Goal: Communication & Community: Participate in discussion

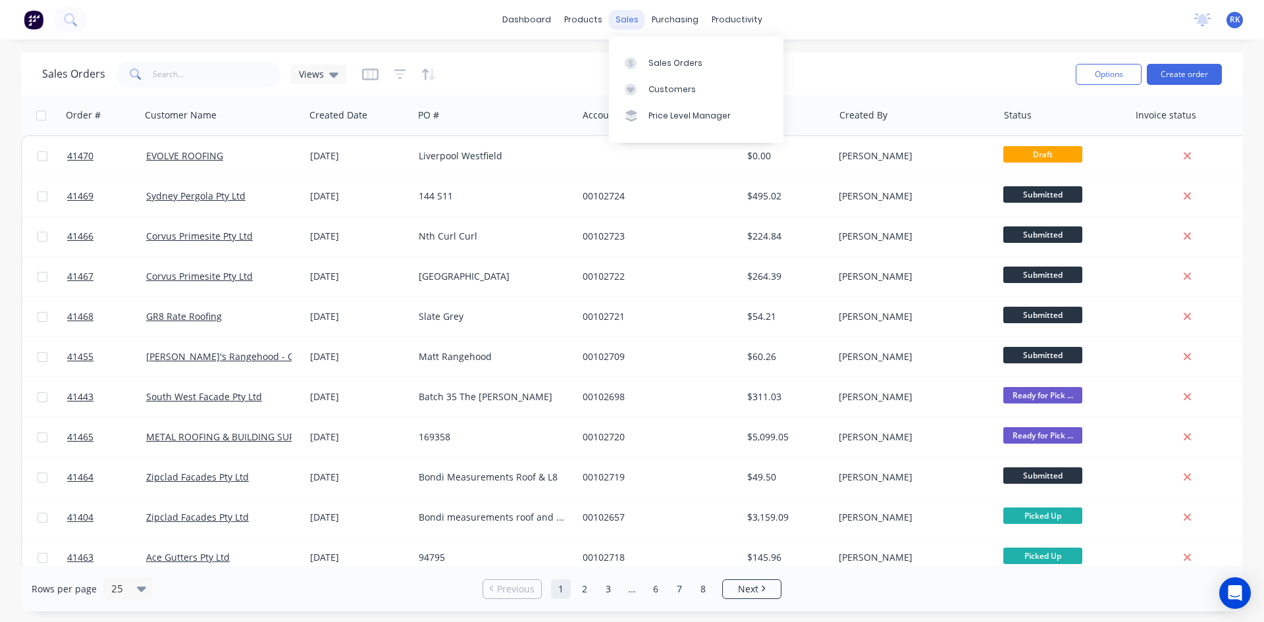
click at [630, 20] on div "sales" at bounding box center [627, 20] width 36 height 20
drag, startPoint x: 672, startPoint y: 61, endPoint x: 647, endPoint y: 54, distance: 25.2
click at [672, 61] on div "Sales Orders" at bounding box center [676, 63] width 54 height 12
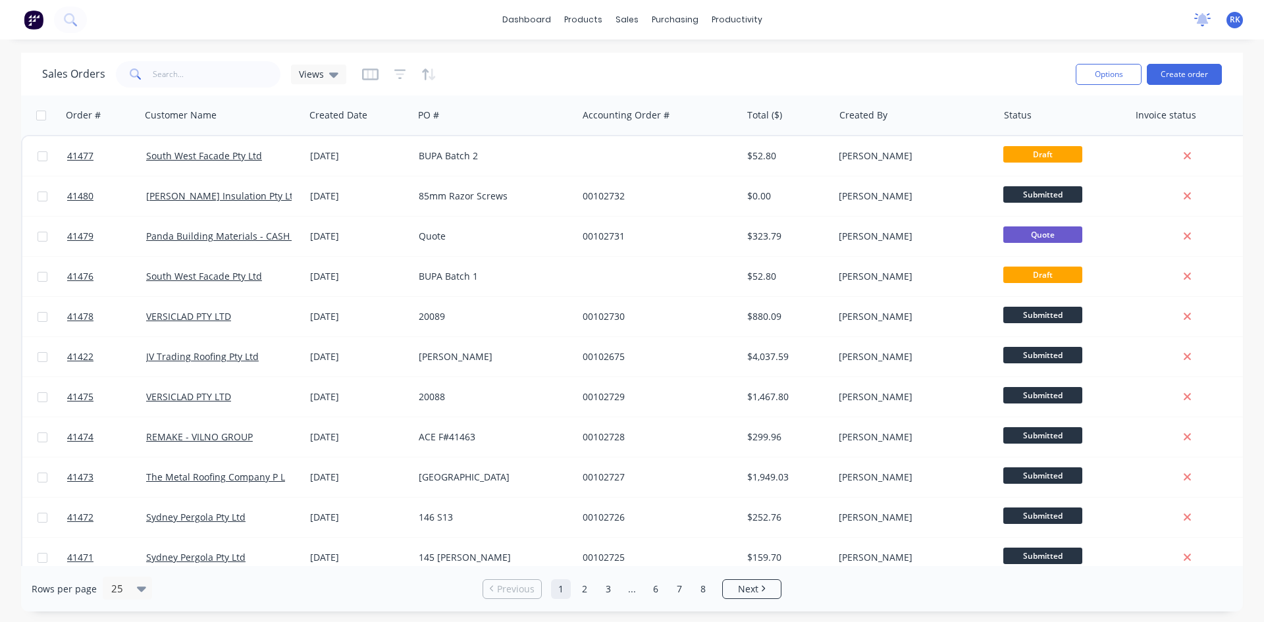
click at [1202, 18] on icon at bounding box center [1203, 18] width 12 height 11
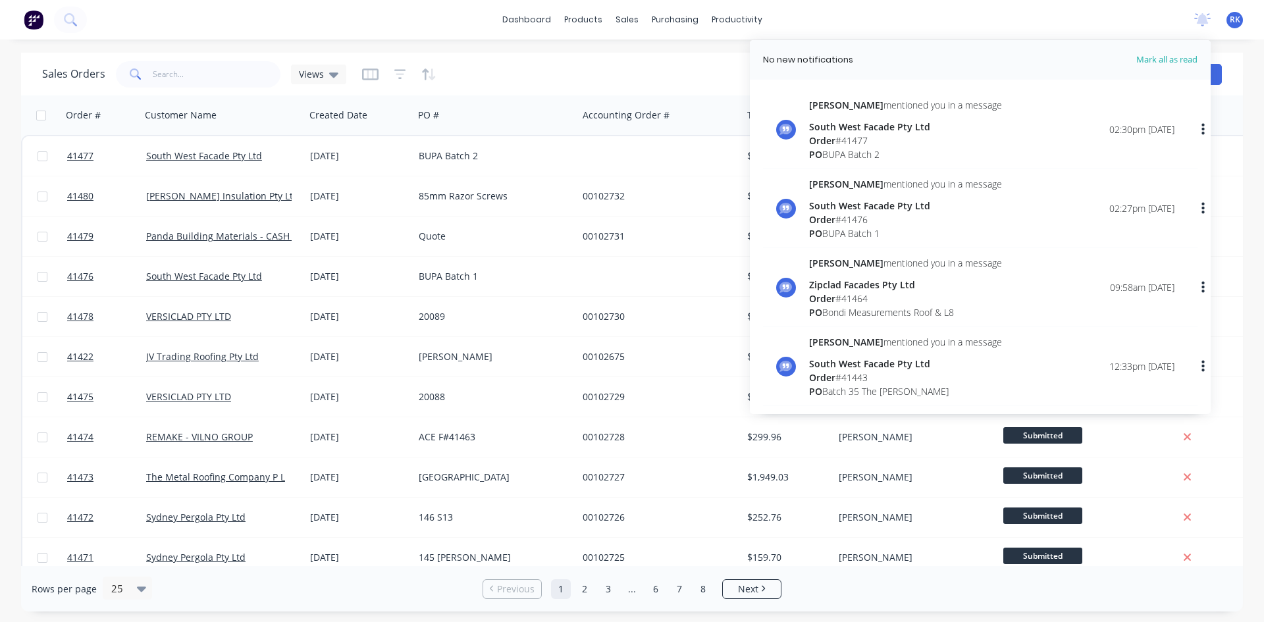
click at [840, 217] on div "Order # 41476" at bounding box center [905, 220] width 193 height 14
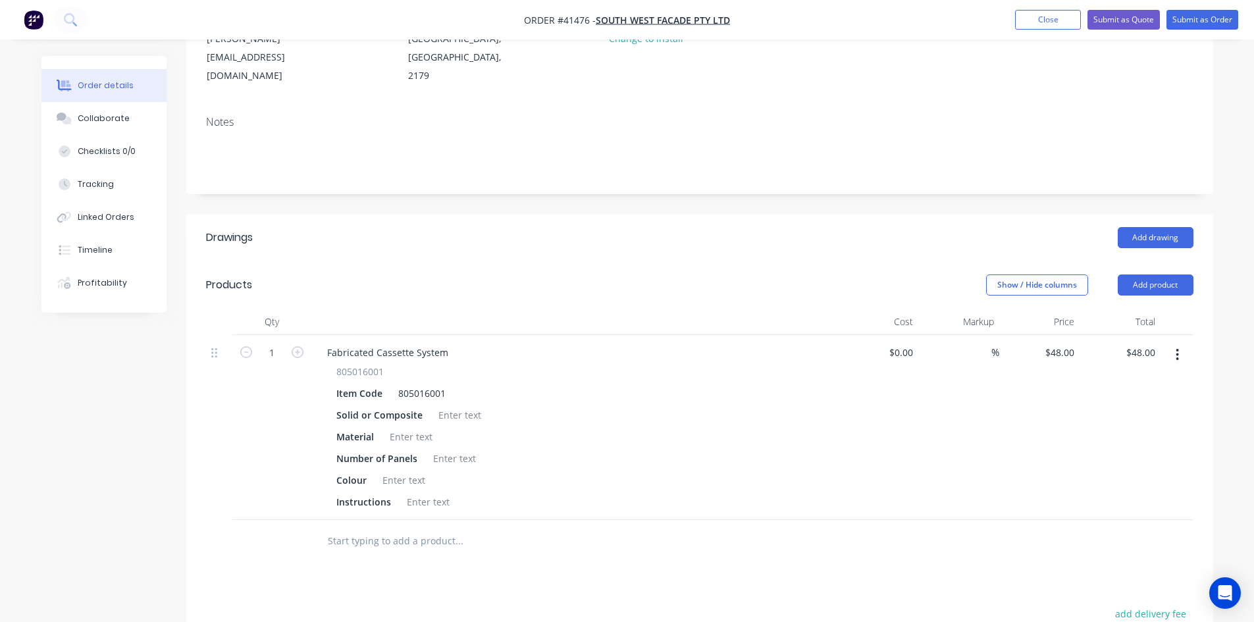
scroll to position [198, 0]
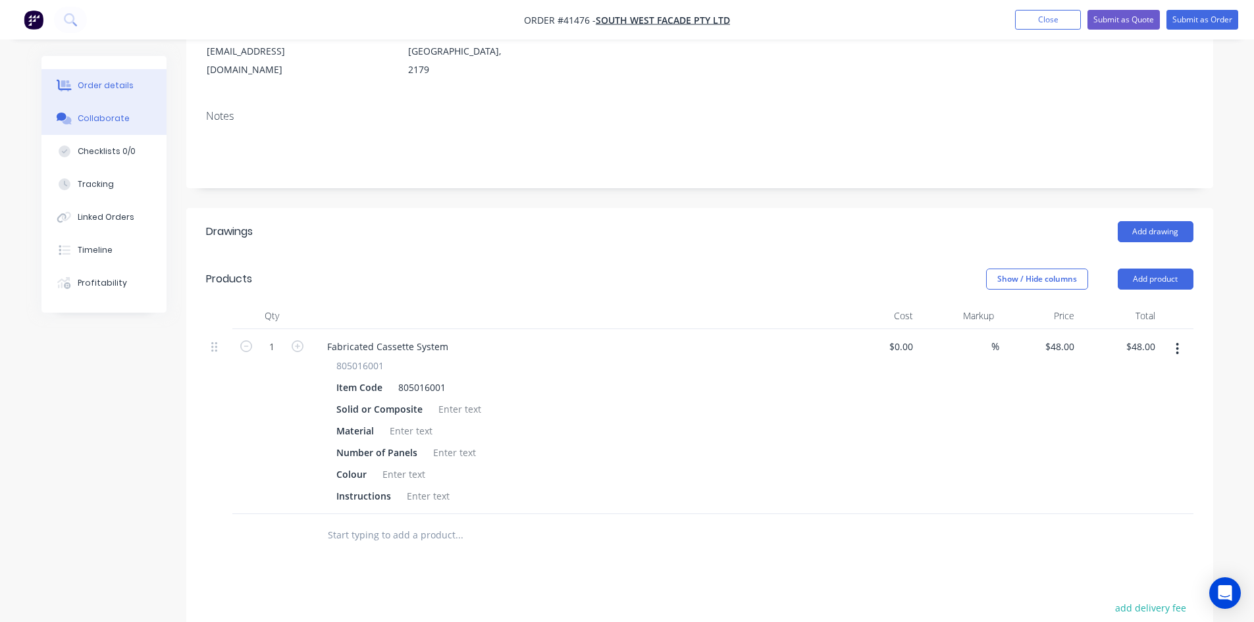
click at [90, 109] on button "Collaborate" at bounding box center [103, 118] width 125 height 33
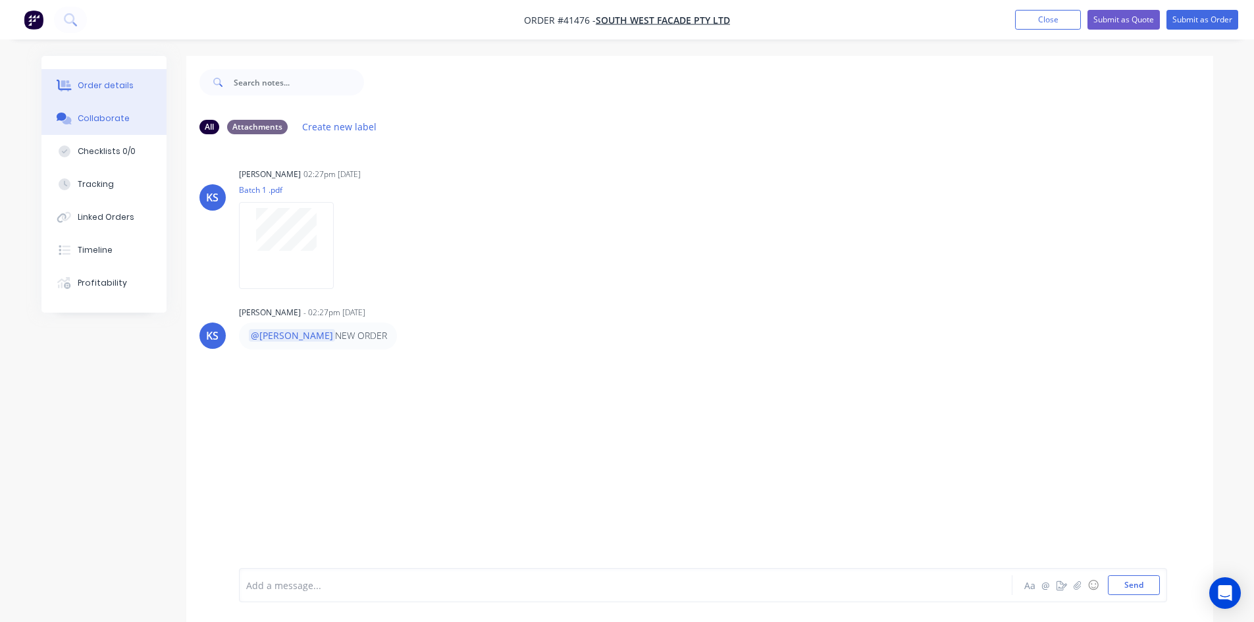
click at [107, 85] on div "Order details" at bounding box center [106, 86] width 56 height 12
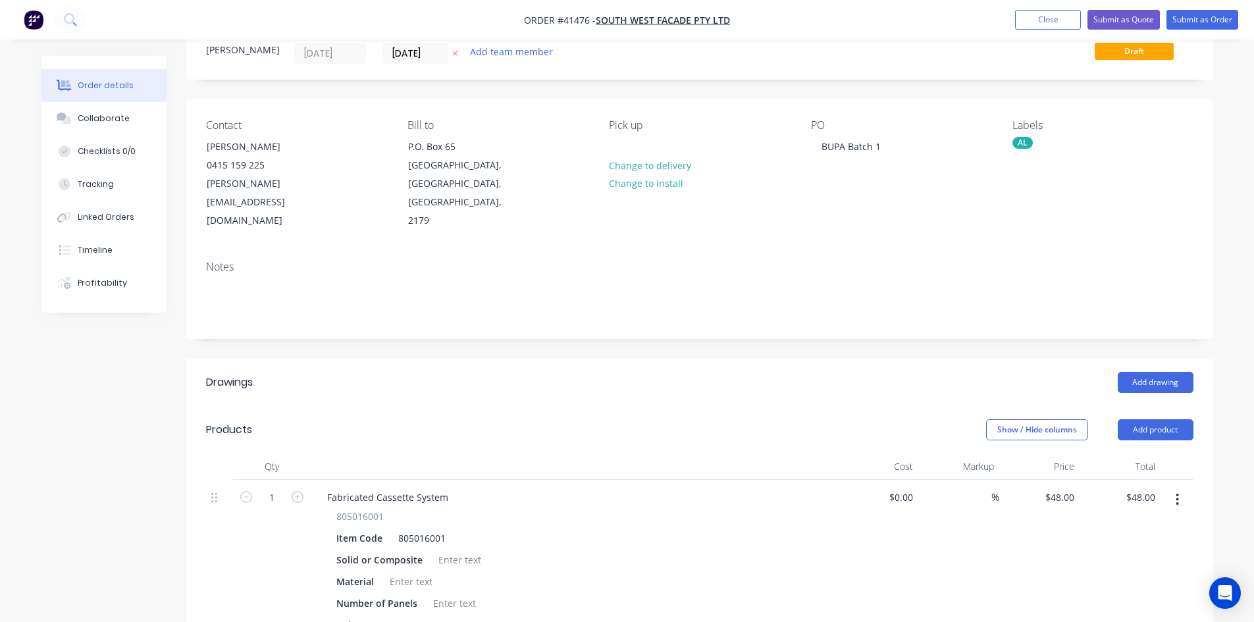
scroll to position [132, 0]
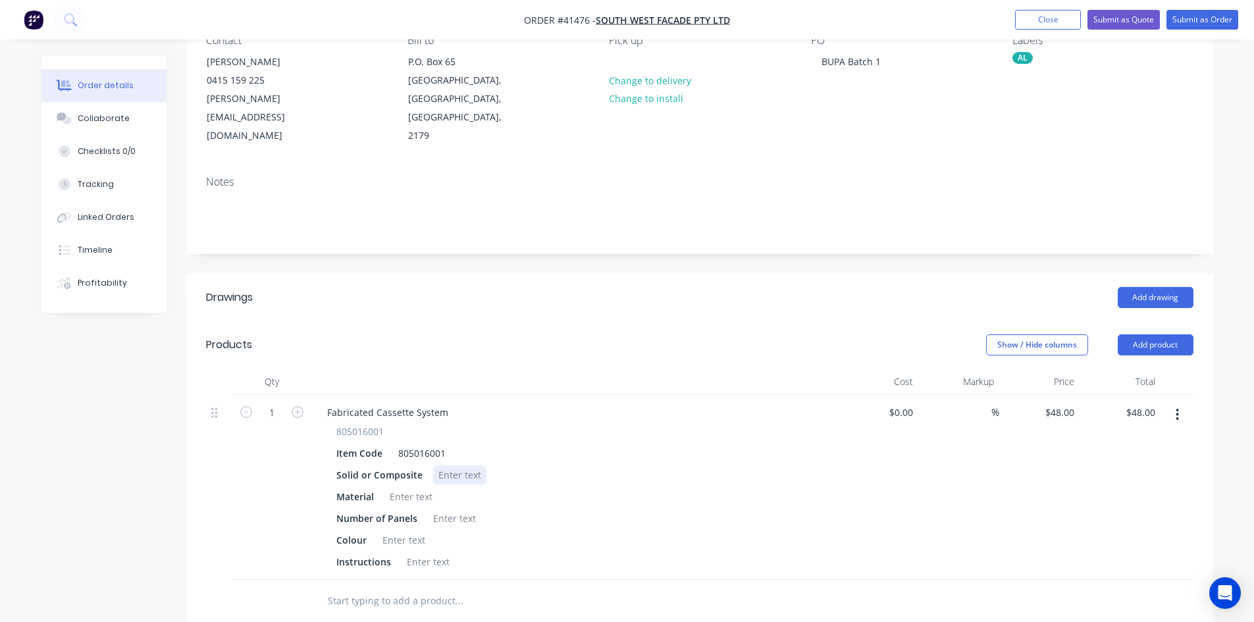
click at [454, 466] on div at bounding box center [459, 475] width 53 height 19
click at [410, 487] on div at bounding box center [411, 496] width 53 height 19
click at [447, 509] on div at bounding box center [454, 518] width 53 height 19
click at [394, 531] on div at bounding box center [403, 540] width 53 height 19
click at [428, 552] on div at bounding box center [428, 561] width 53 height 19
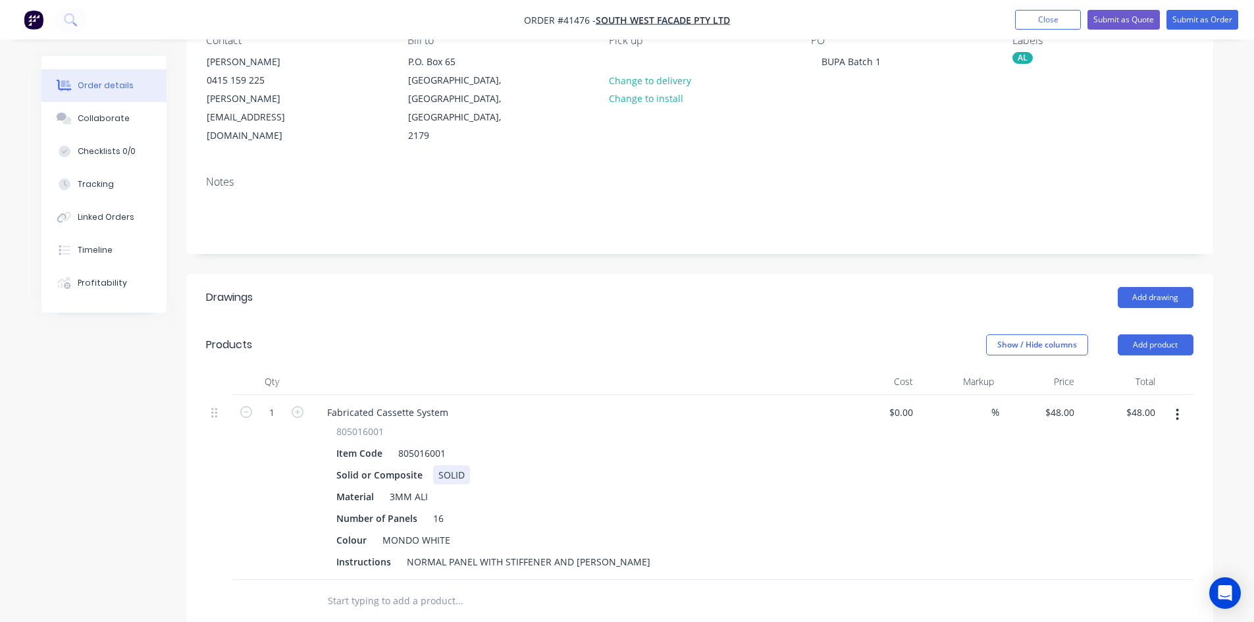
click at [728, 466] on div "Solid or Composite SOLID" at bounding box center [572, 475] width 482 height 19
click at [107, 120] on div "Collaborate" at bounding box center [104, 119] width 52 height 12
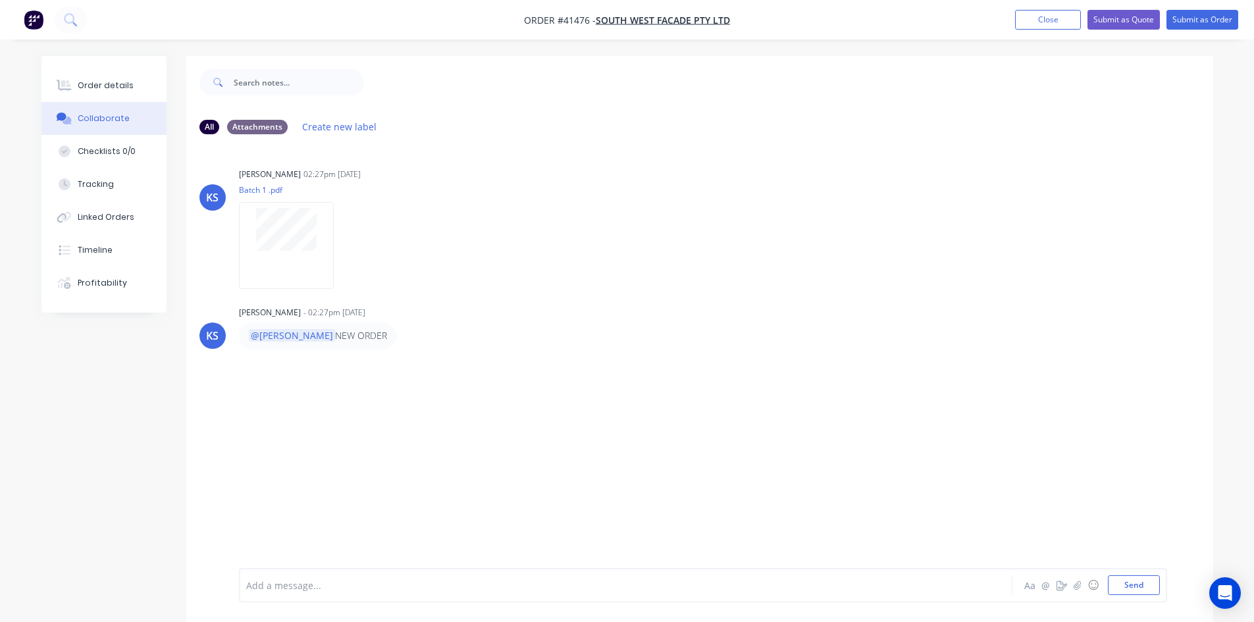
click at [332, 585] on div at bounding box center [589, 586] width 685 height 14
click at [1136, 587] on button "Send" at bounding box center [1134, 585] width 52 height 20
click at [640, 276] on div "Kendall Staats 02:27pm 02/09/25 Batch 1 .pdf Labels Download" at bounding box center [445, 224] width 412 height 119
click at [1040, 22] on button "Close" at bounding box center [1048, 20] width 66 height 20
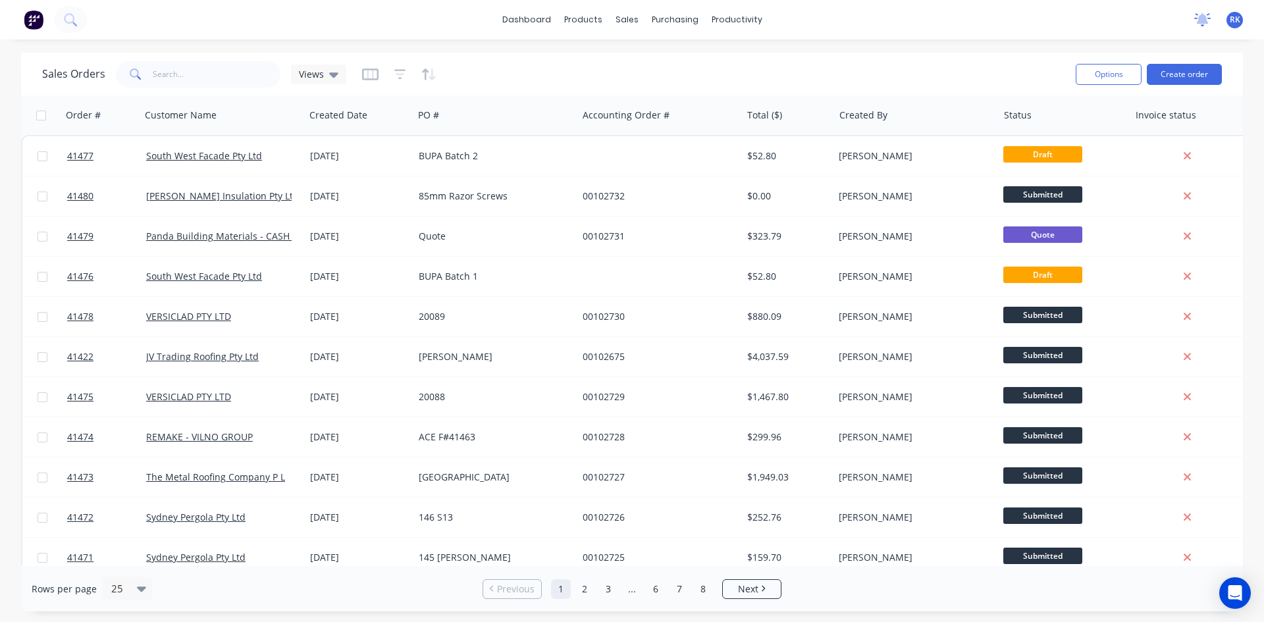
click at [1205, 16] on icon at bounding box center [1203, 18] width 12 height 11
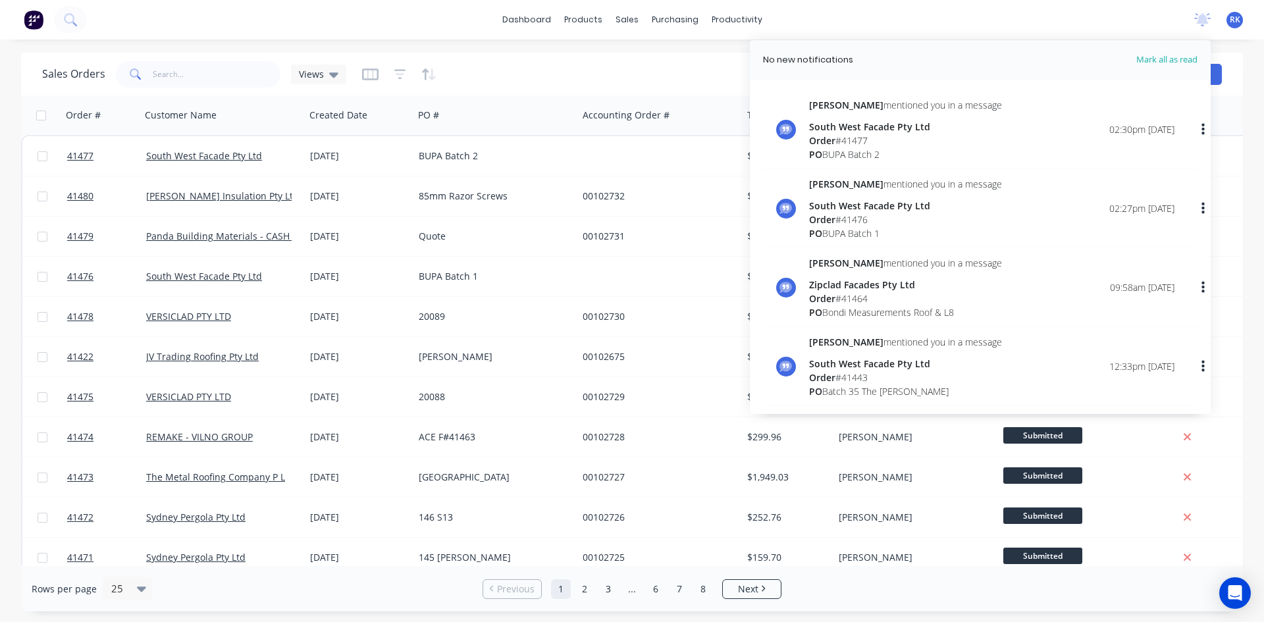
click at [865, 147] on div "PO BUPA Batch 2" at bounding box center [905, 154] width 193 height 14
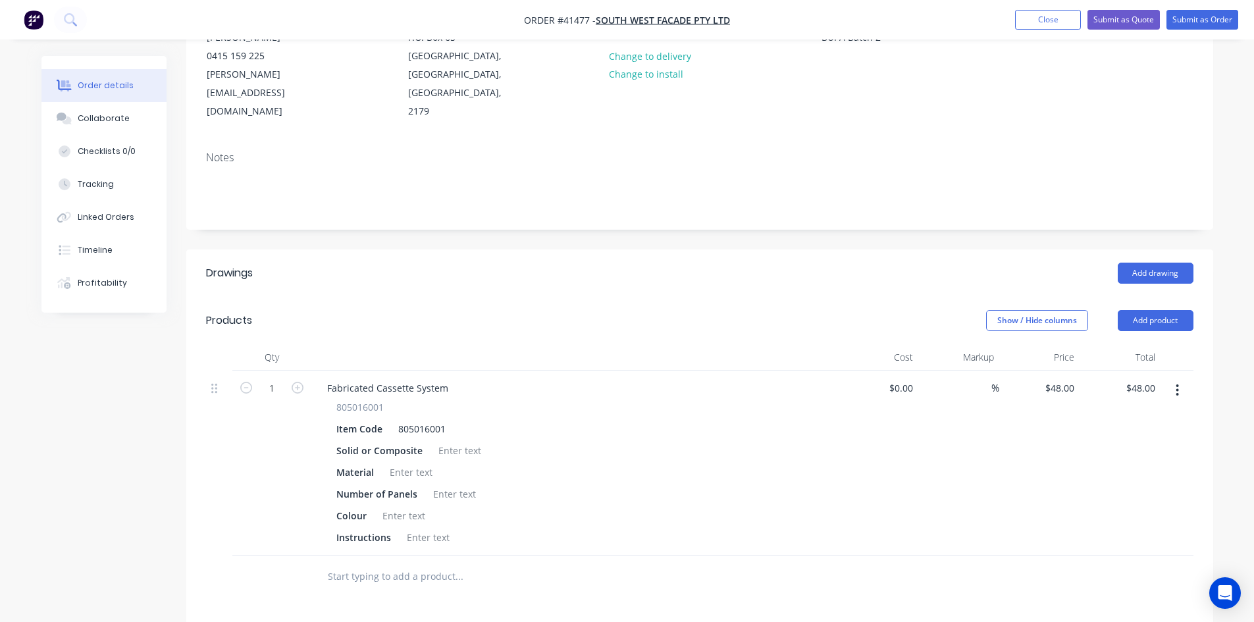
scroll to position [198, 0]
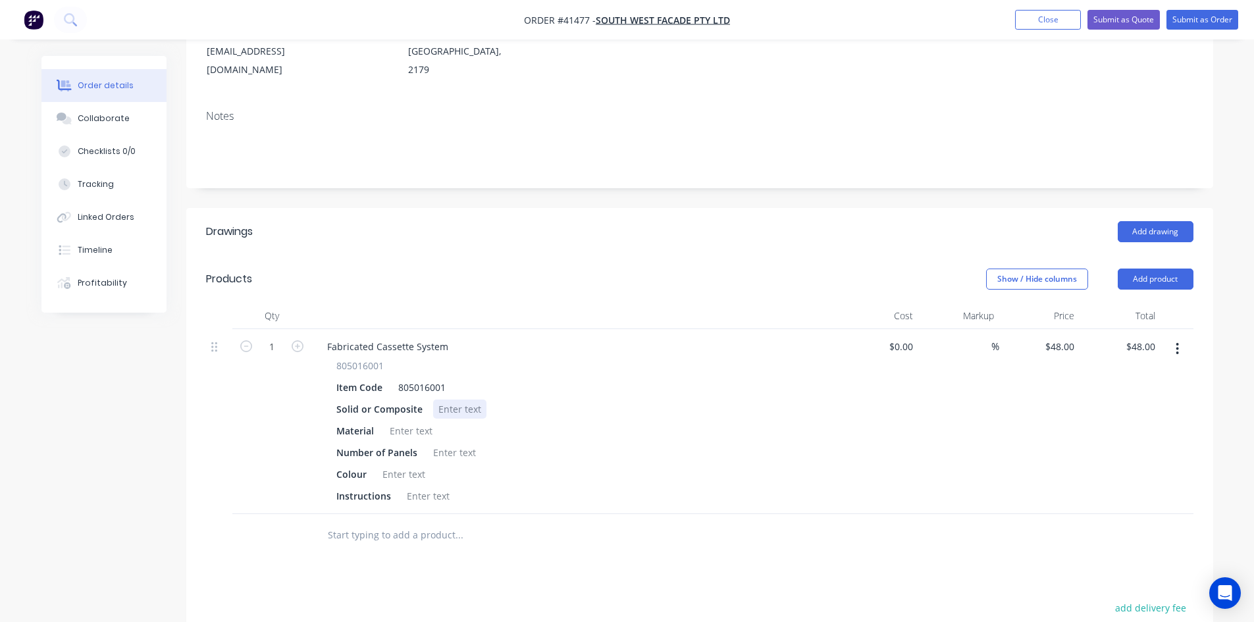
click at [449, 400] on div at bounding box center [459, 409] width 53 height 19
click at [410, 421] on div at bounding box center [411, 430] width 53 height 19
click at [463, 443] on div at bounding box center [454, 452] width 53 height 19
click at [392, 465] on div at bounding box center [403, 474] width 53 height 19
click at [416, 487] on div at bounding box center [428, 496] width 53 height 19
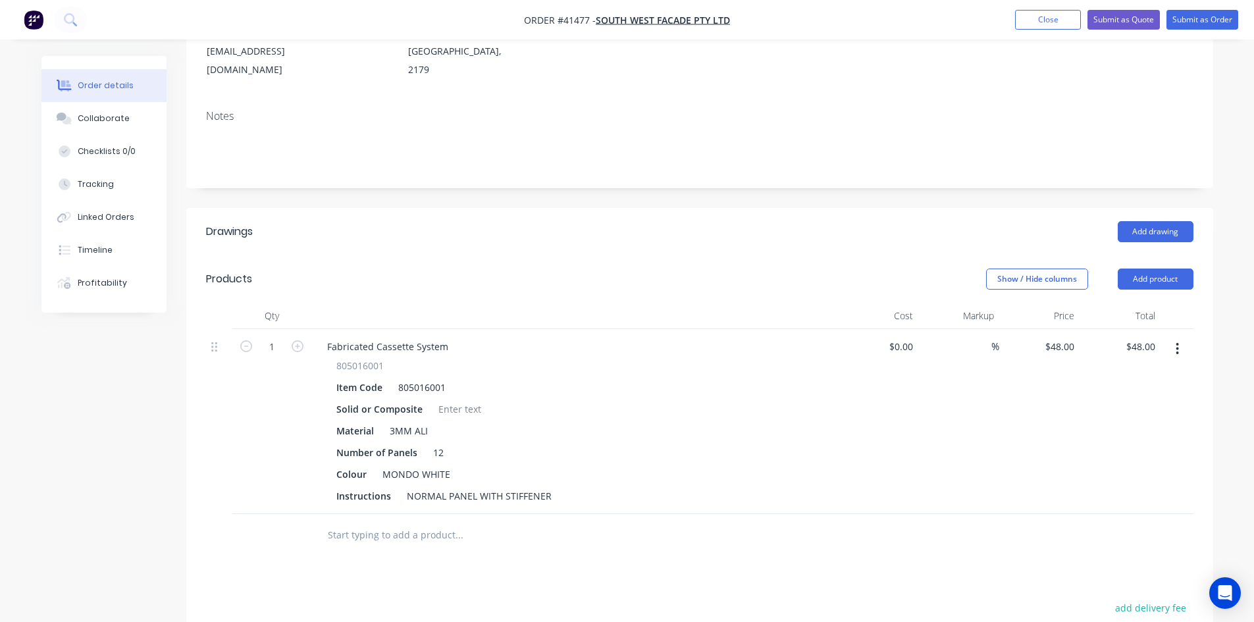
click at [841, 412] on div "$0.00 $0.00" at bounding box center [878, 421] width 81 height 185
click at [119, 124] on div "Collaborate" at bounding box center [104, 119] width 52 height 12
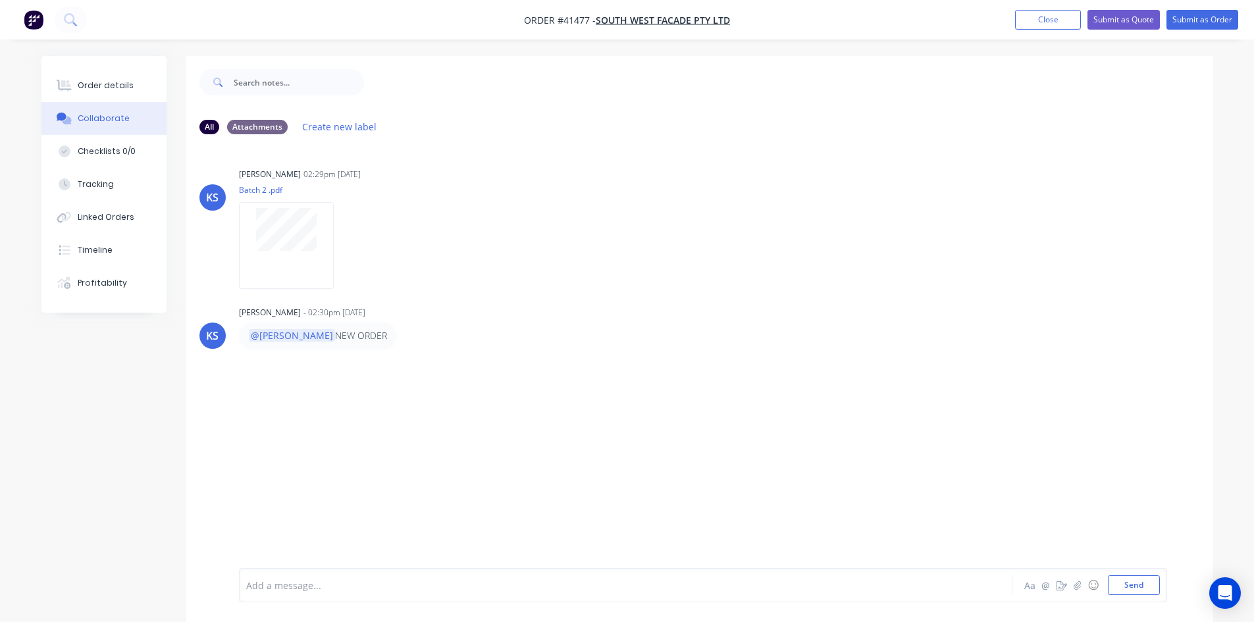
click at [300, 579] on div at bounding box center [589, 586] width 685 height 14
click at [1140, 582] on button "Send" at bounding box center [1134, 585] width 52 height 20
drag, startPoint x: 813, startPoint y: 374, endPoint x: 798, endPoint y: 358, distance: 22.4
click at [810, 373] on div "RK You - 06:35am 03/09/25 @Kendall DONE Labels Edit Delete" at bounding box center [699, 392] width 1027 height 46
click at [89, 110] on button "Collaborate" at bounding box center [103, 118] width 125 height 33
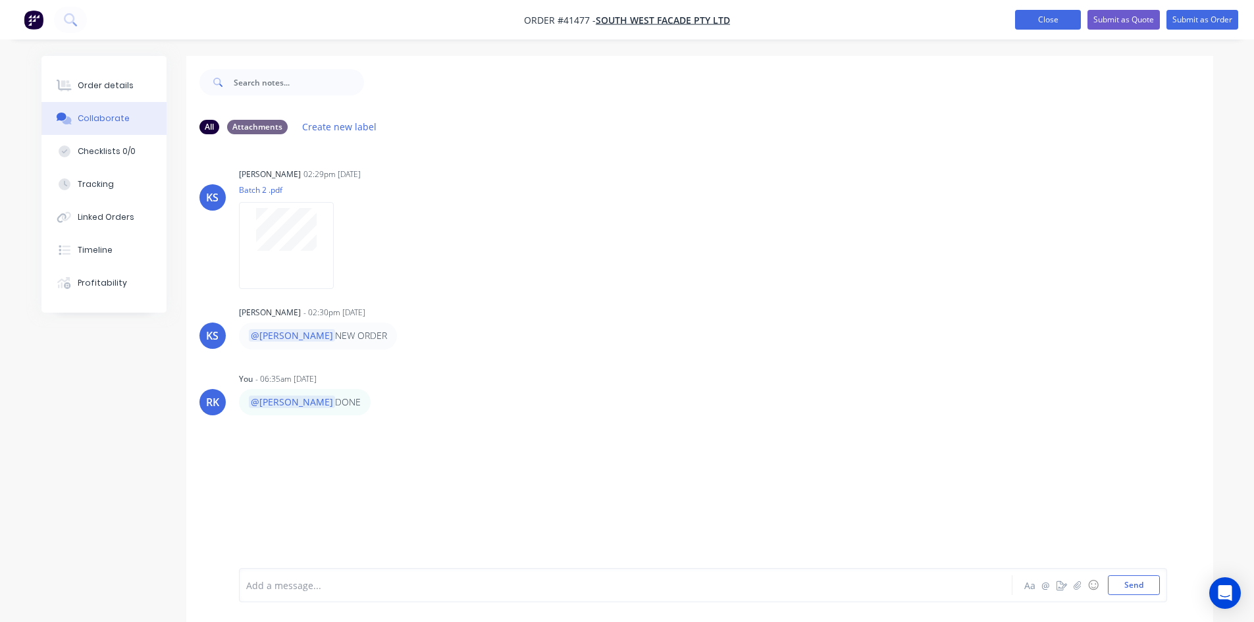
click at [1066, 20] on button "Close" at bounding box center [1048, 20] width 66 height 20
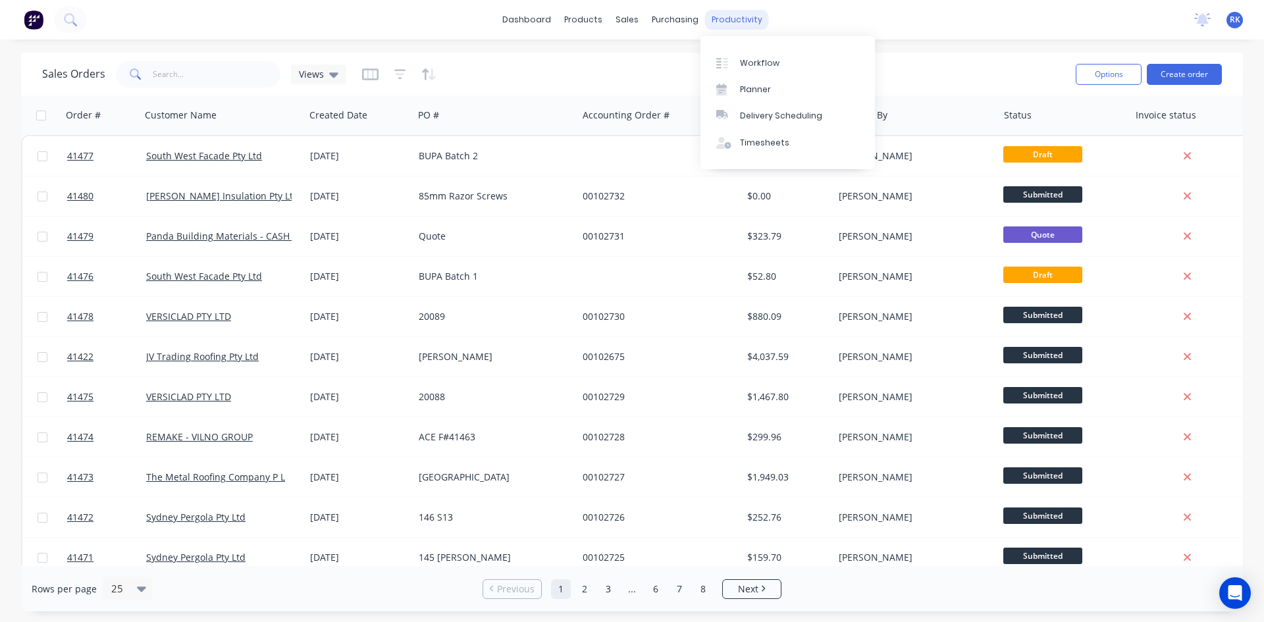
click at [722, 17] on div "productivity" at bounding box center [737, 20] width 64 height 20
click at [751, 82] on link "Planner" at bounding box center [788, 89] width 174 height 26
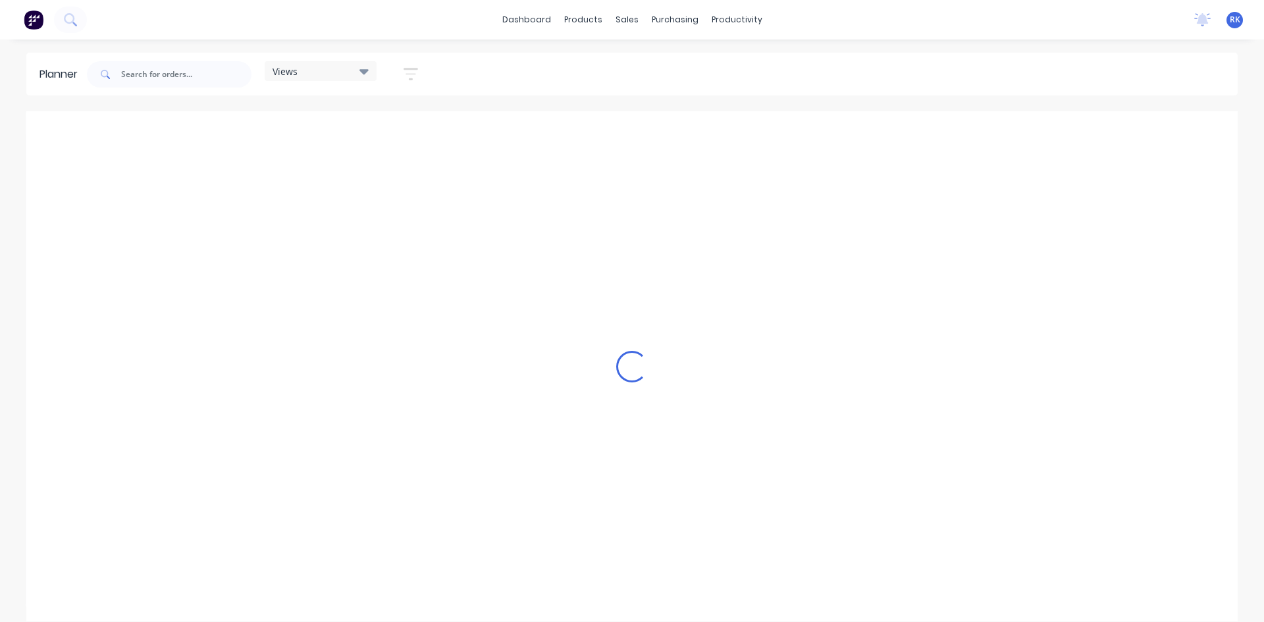
scroll to position [0, 1265]
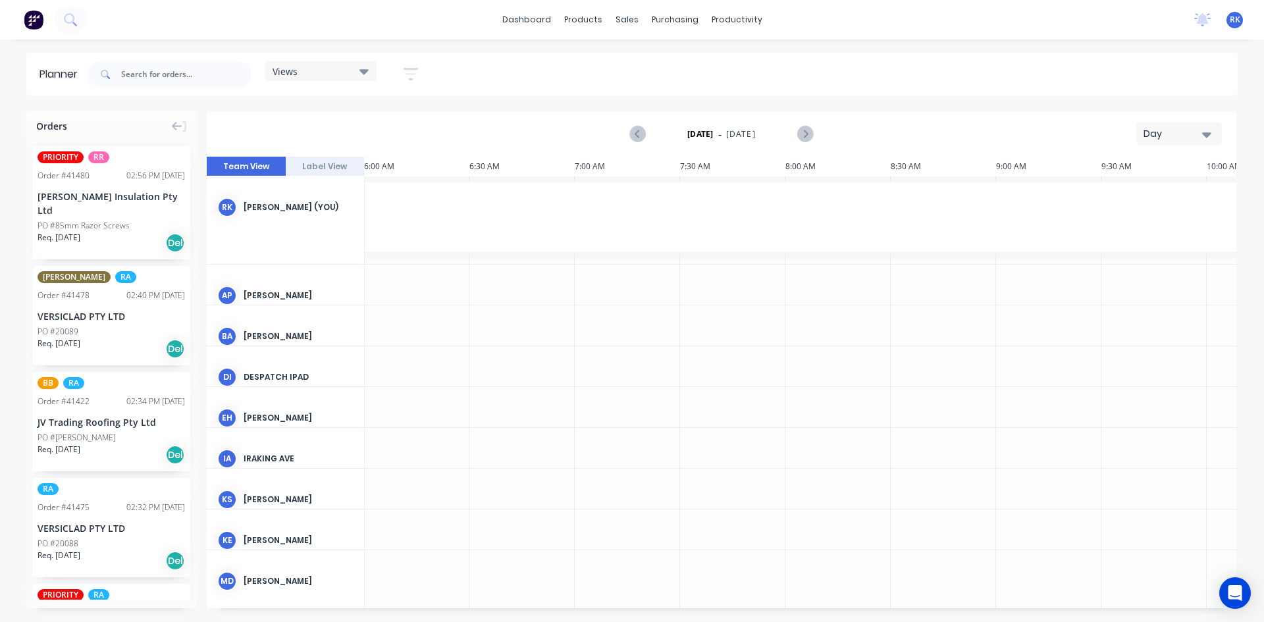
click at [1190, 133] on div "Day" at bounding box center [1174, 134] width 61 height 14
click at [1136, 196] on div "Week" at bounding box center [1155, 195] width 130 height 26
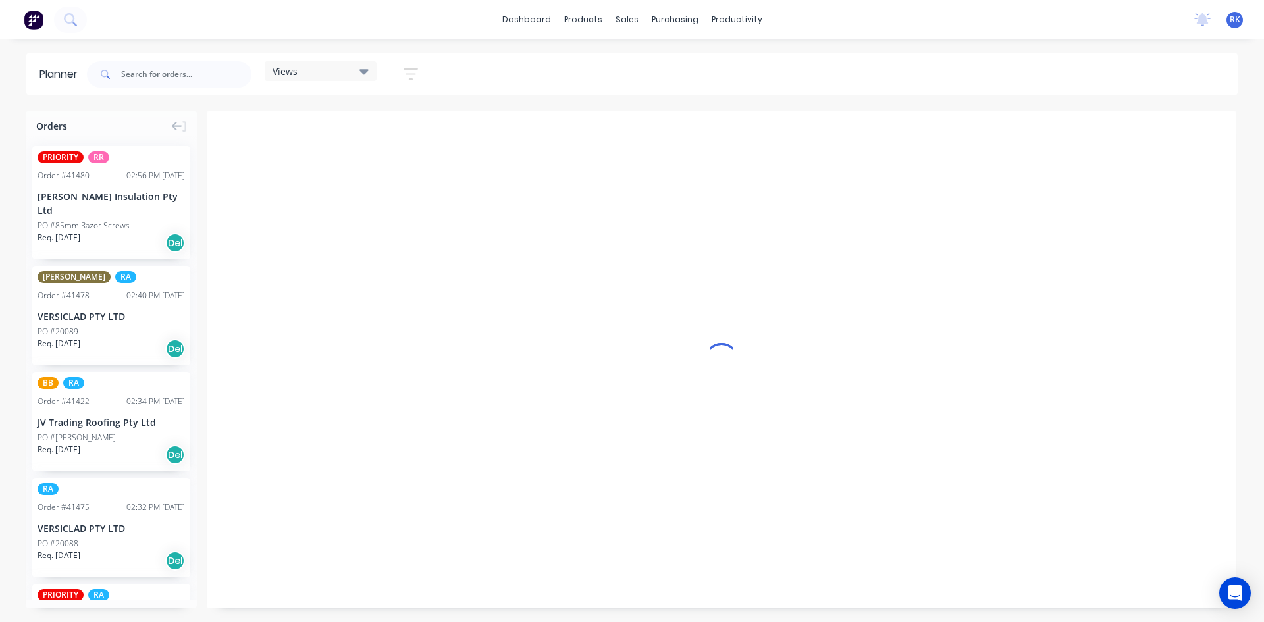
scroll to position [0, 1]
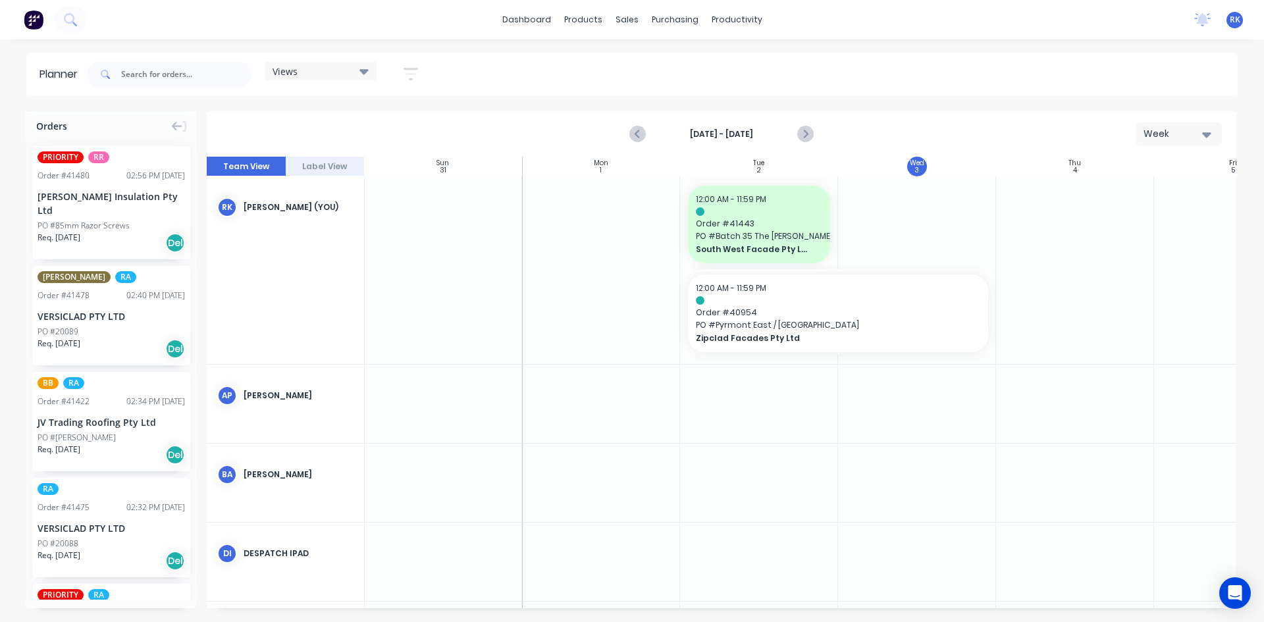
click at [335, 71] on div "Views" at bounding box center [321, 71] width 96 height 12
click at [298, 269] on button "[PERSON_NAME]" at bounding box center [345, 271] width 140 height 15
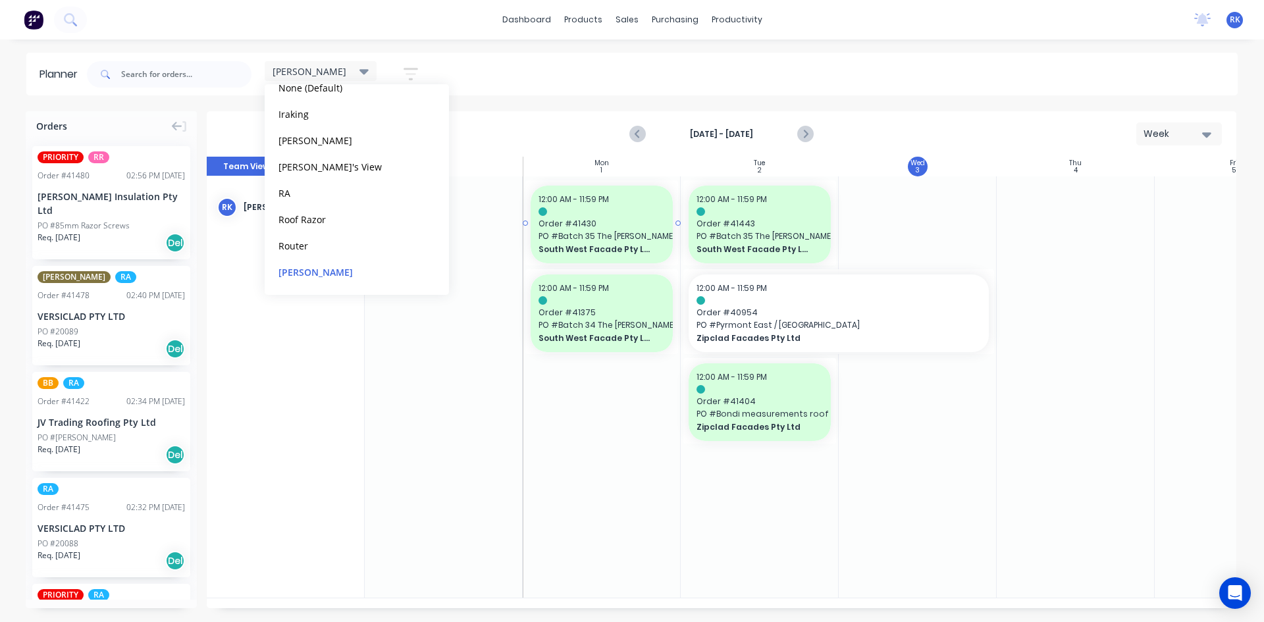
scroll to position [0, 1]
click at [639, 444] on div at bounding box center [601, 386] width 158 height 421
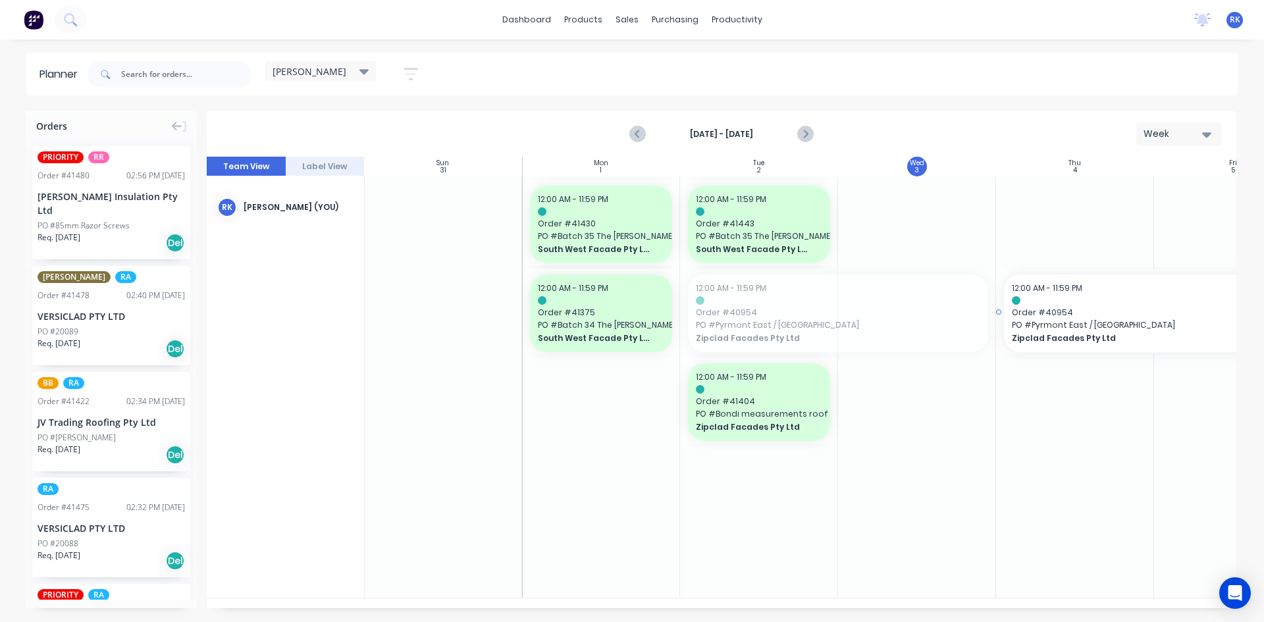
drag, startPoint x: 761, startPoint y: 306, endPoint x: 1060, endPoint y: 264, distance: 301.9
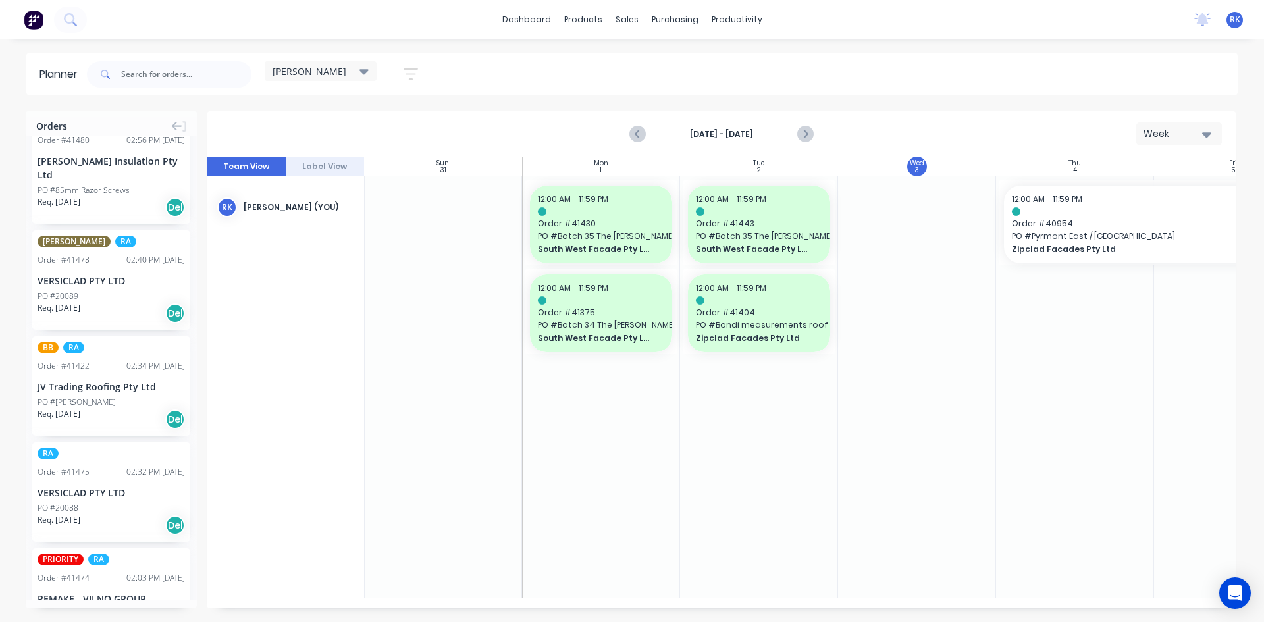
scroll to position [0, 0]
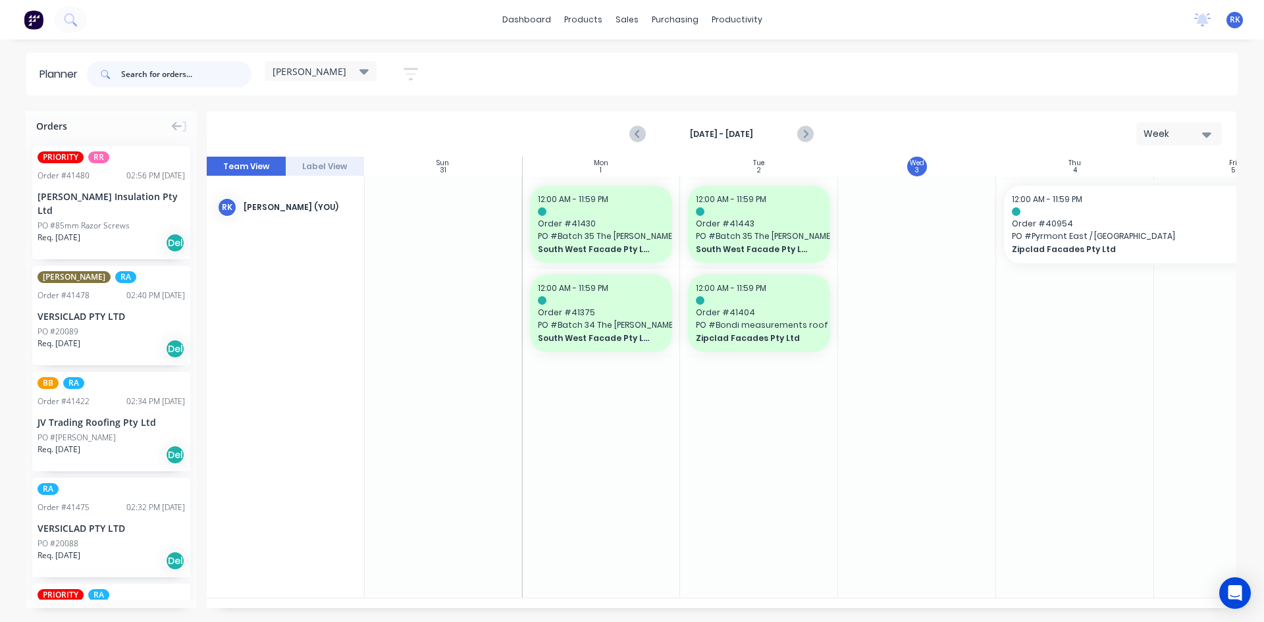
click at [148, 72] on input "text" at bounding box center [186, 74] width 130 height 26
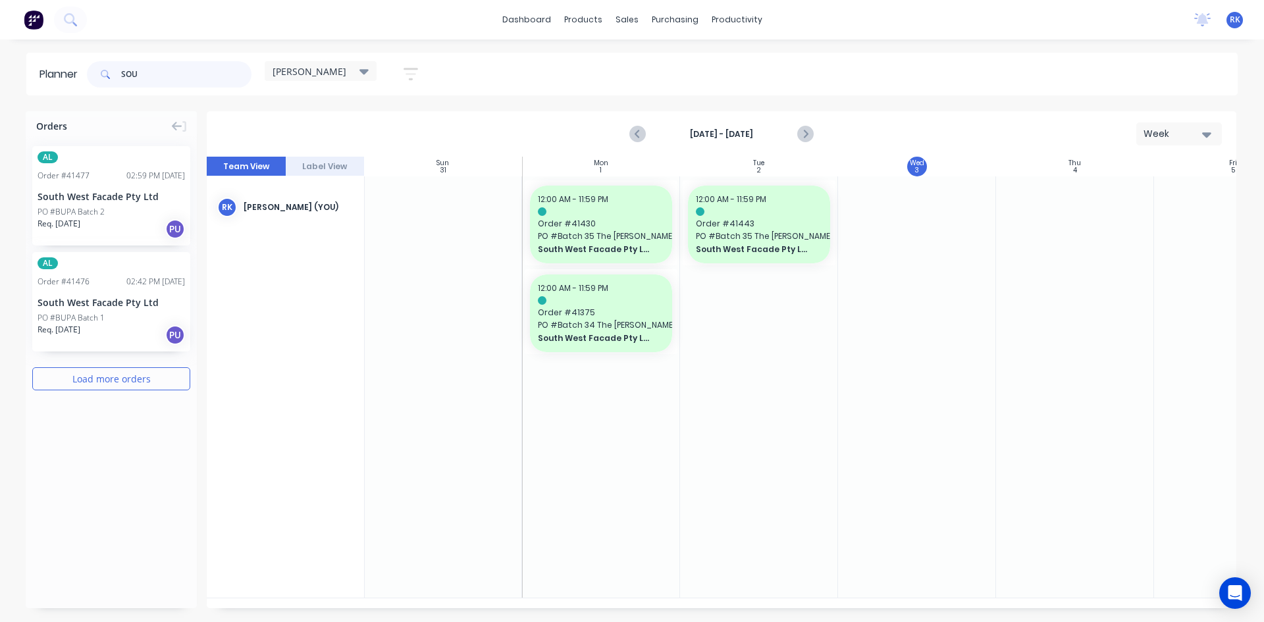
type input "SOU"
drag, startPoint x: 84, startPoint y: 206, endPoint x: 879, endPoint y: 279, distance: 798.7
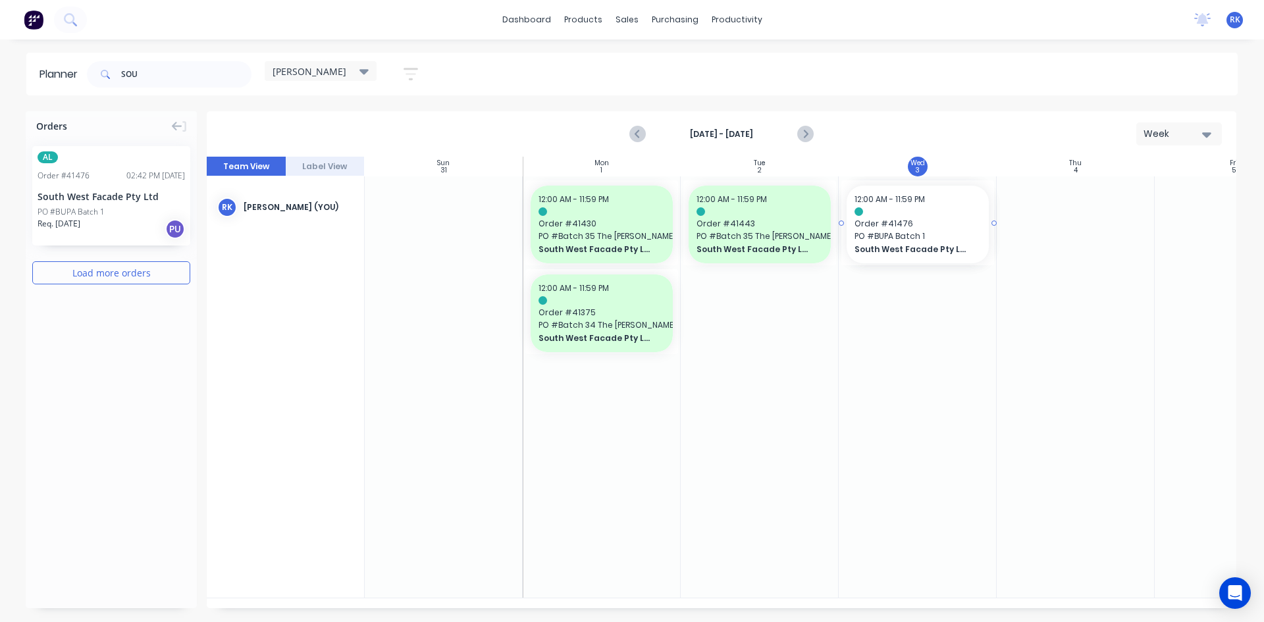
drag, startPoint x: 82, startPoint y: 213, endPoint x: 850, endPoint y: 353, distance: 780.4
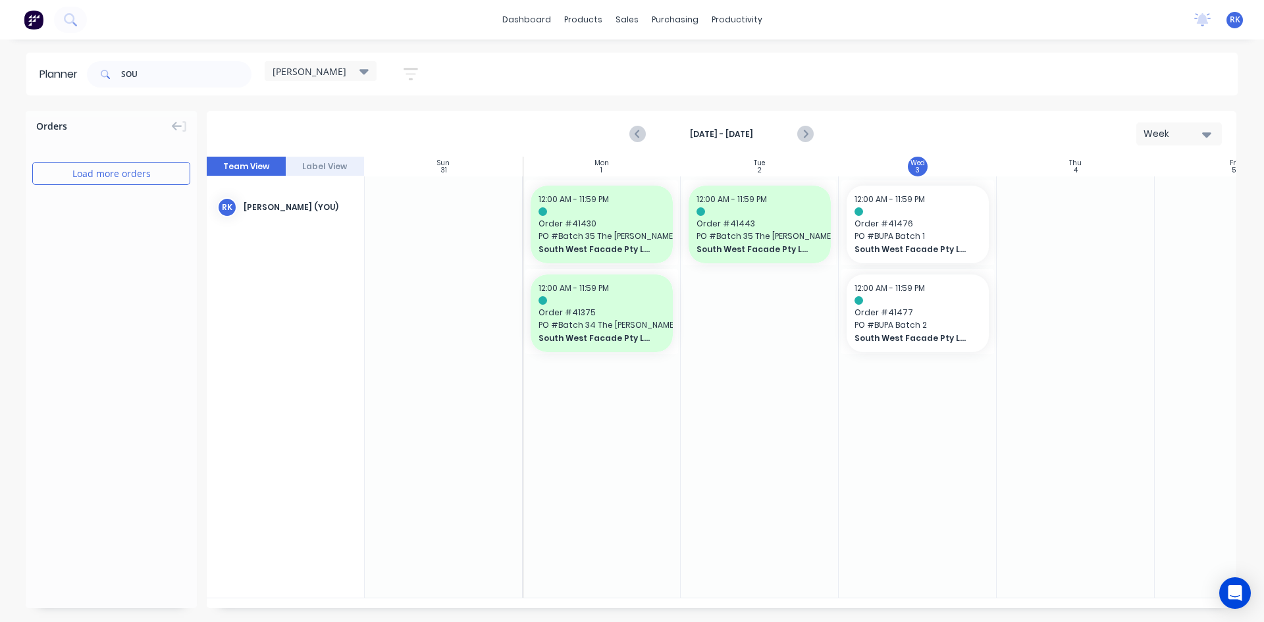
click at [885, 452] on div at bounding box center [918, 386] width 158 height 421
